Goal: Information Seeking & Learning: Learn about a topic

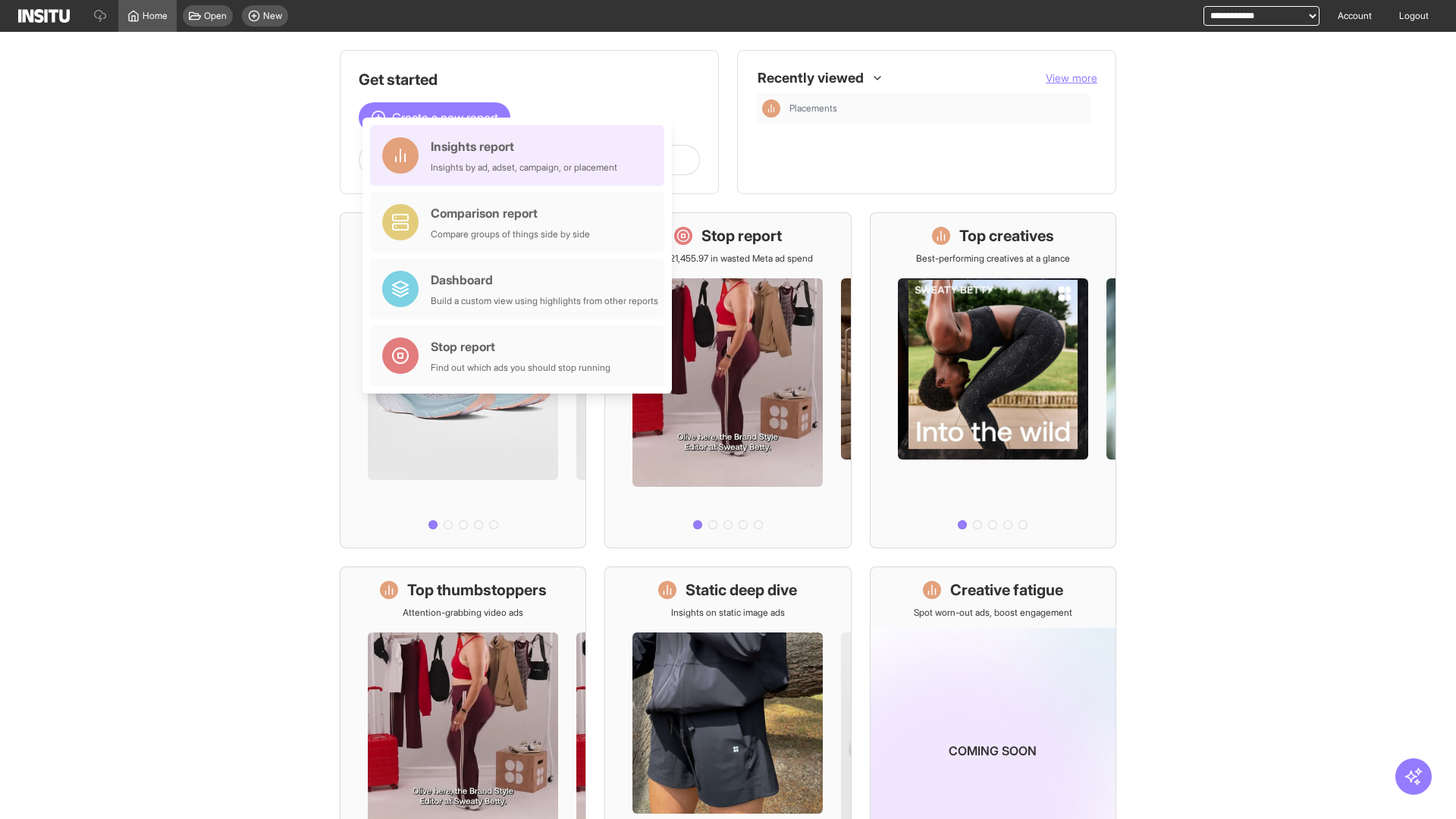
click at [521, 156] on div "Insights report Insights by ad, adset, campaign, or placement" at bounding box center [524, 155] width 186 height 36
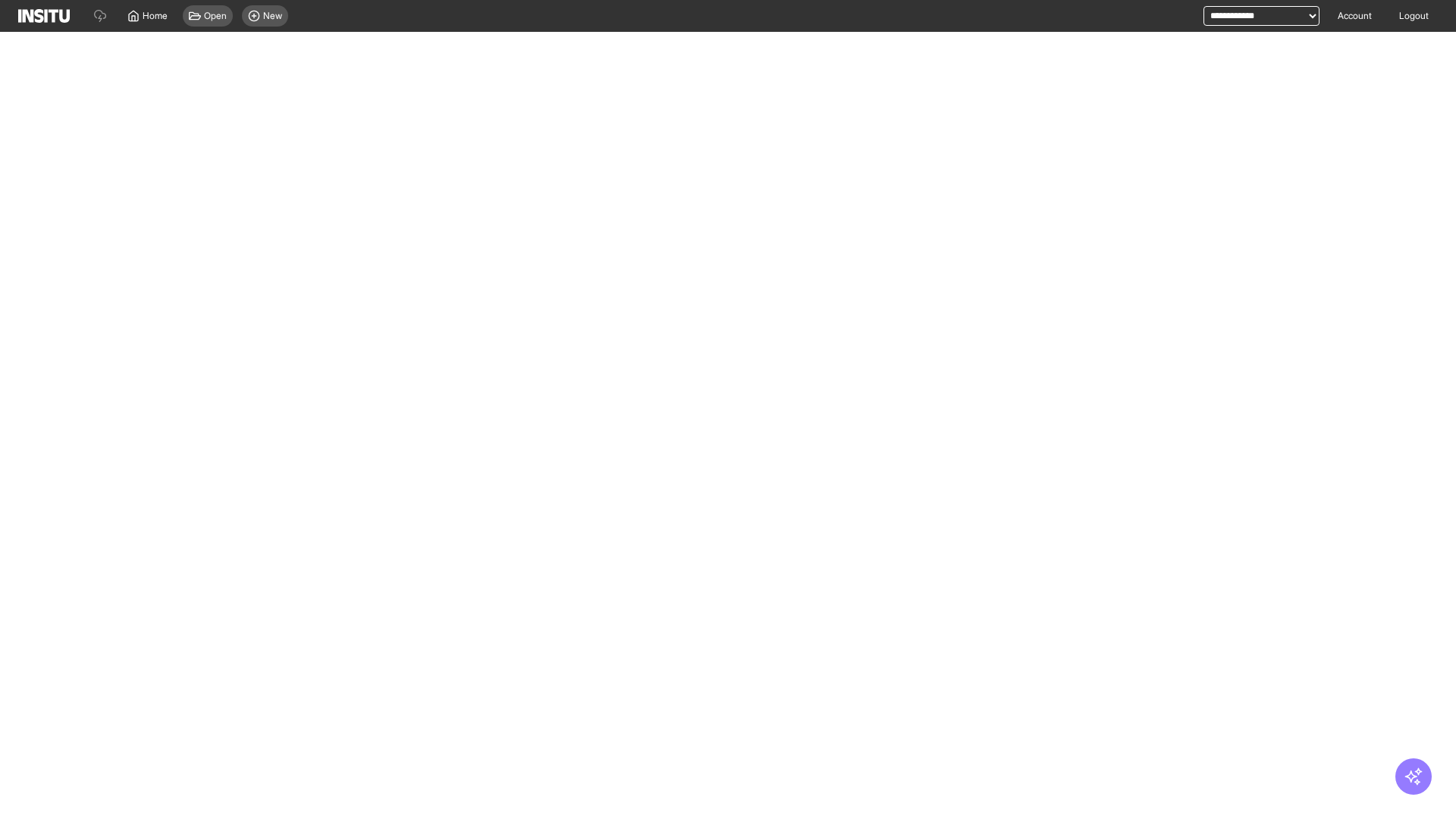
select select "**"
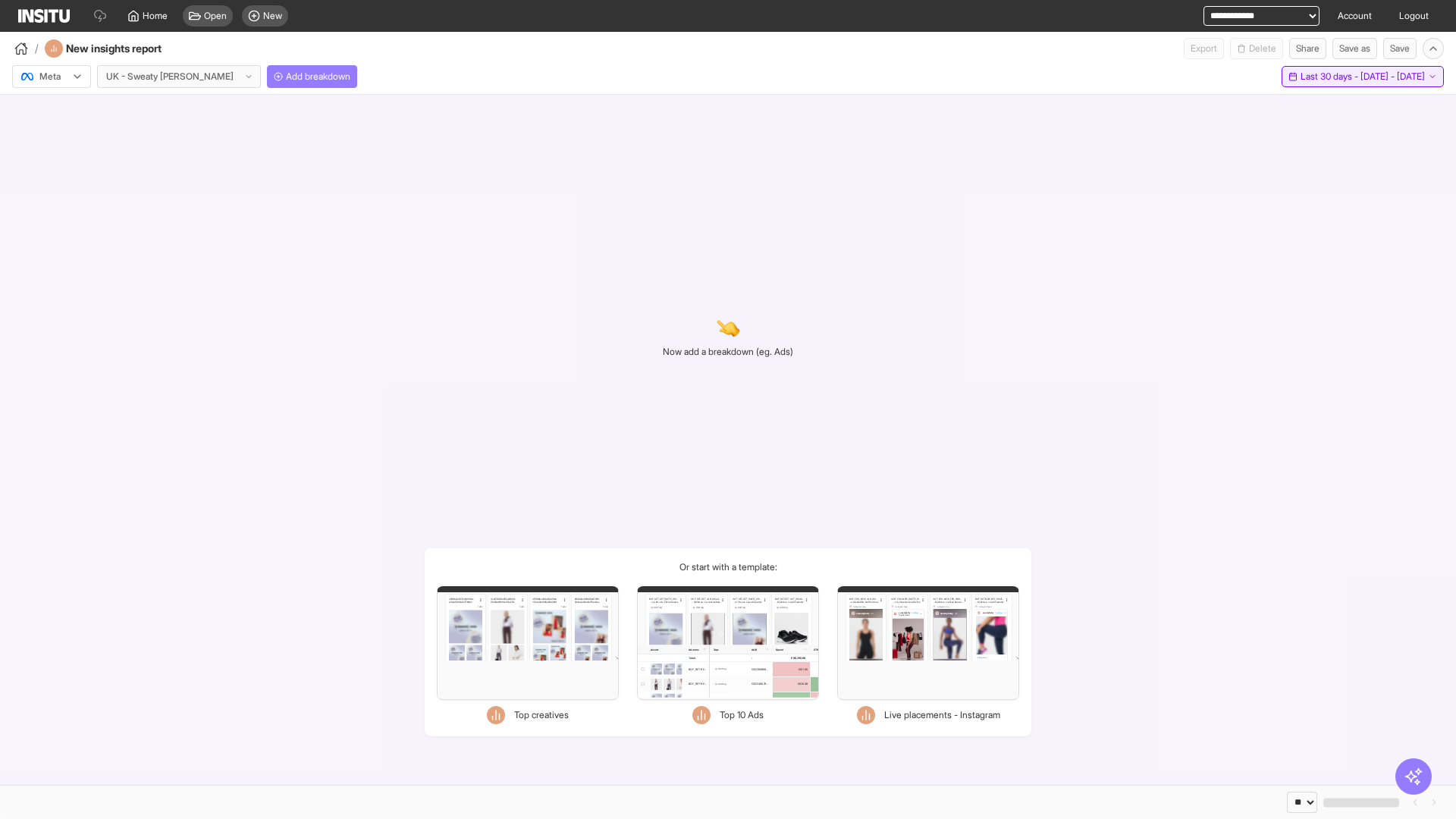
click at [1332, 77] on span "Last 30 days - [DATE] - [DATE]" at bounding box center [1362, 76] width 124 height 12
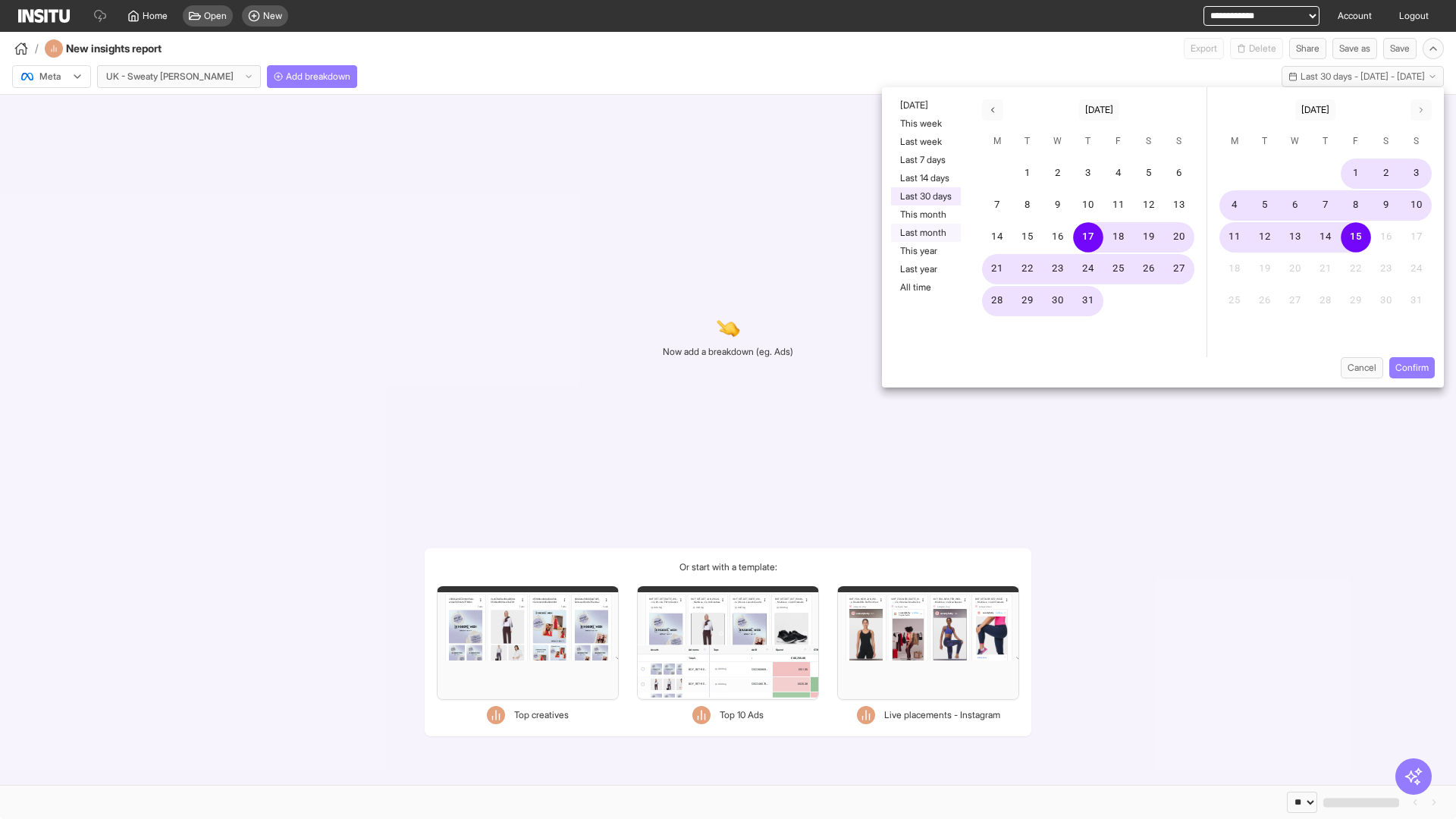
click at [924, 233] on button "Last month" at bounding box center [925, 233] width 70 height 18
